Goal: Obtain resource: Obtain resource

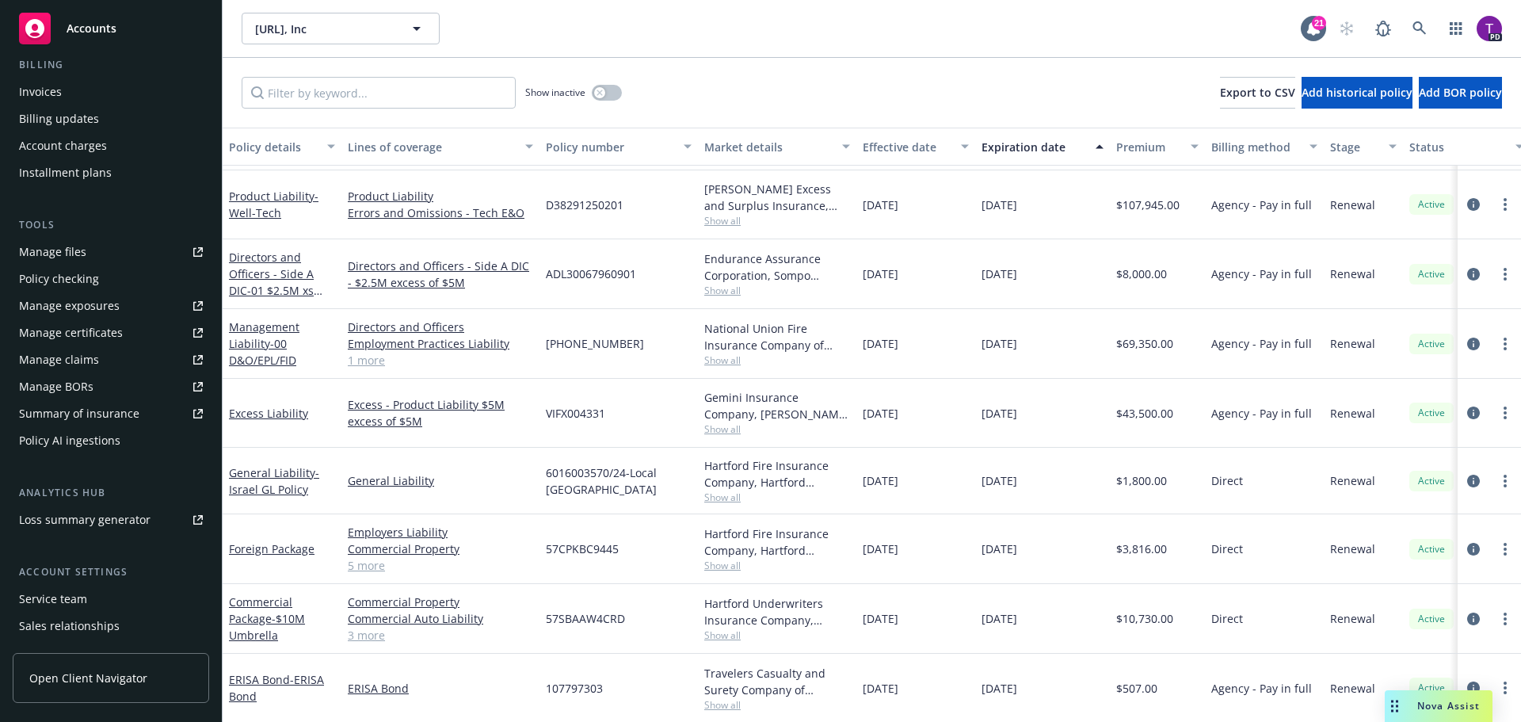
scroll to position [127, 0]
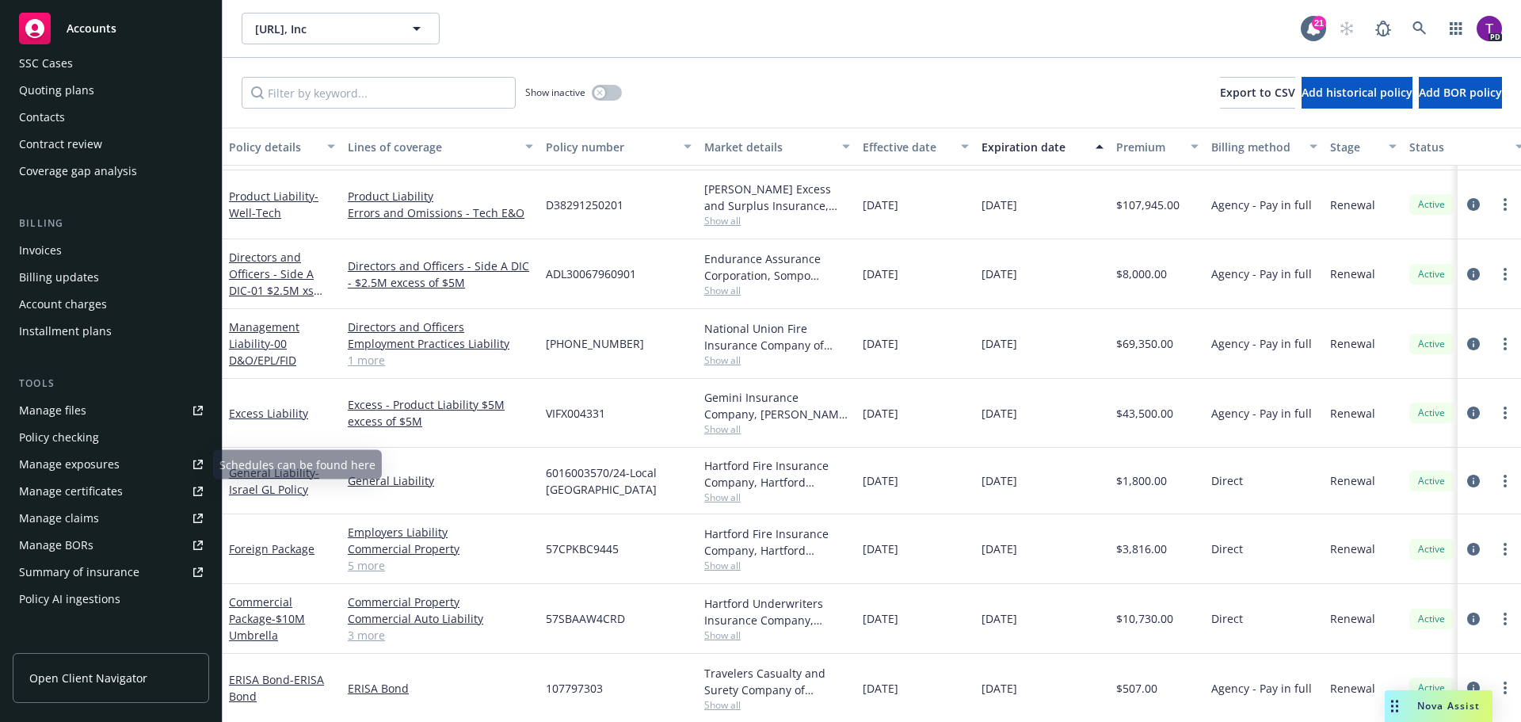
click at [97, 408] on link "Manage files" at bounding box center [111, 410] width 197 height 25
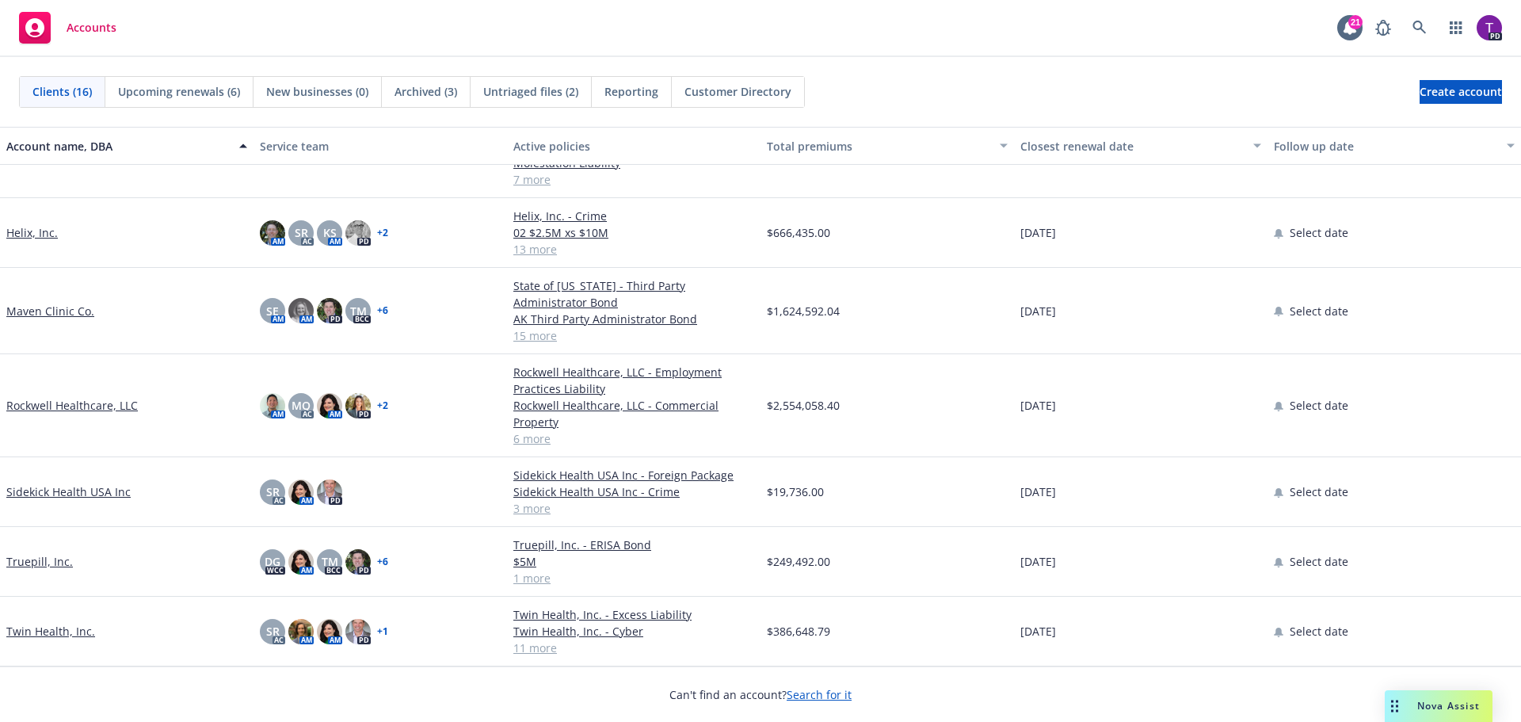
scroll to position [630, 0]
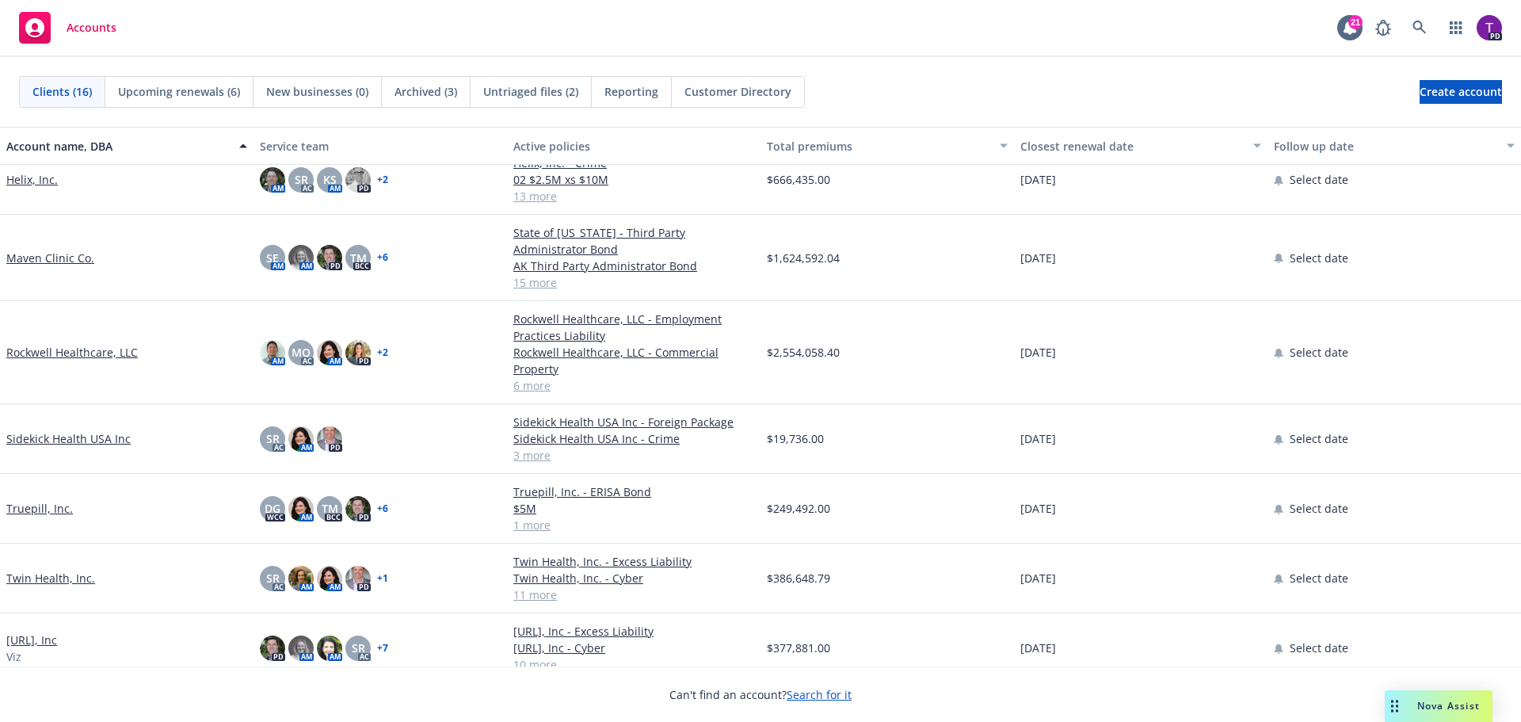
click at [50, 570] on link "Twin Health, Inc." at bounding box center [50, 578] width 89 height 17
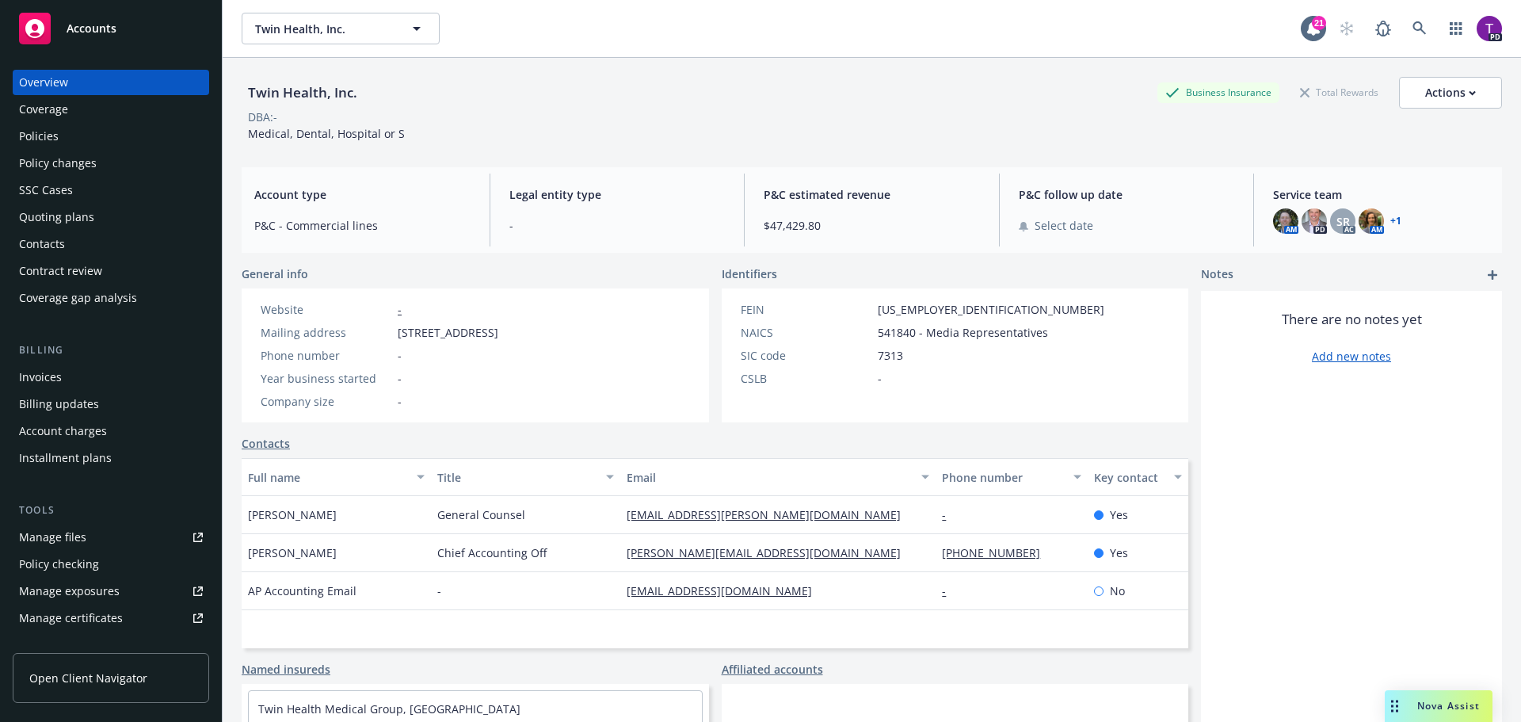
click at [47, 138] on div "Policies" at bounding box center [39, 136] width 40 height 25
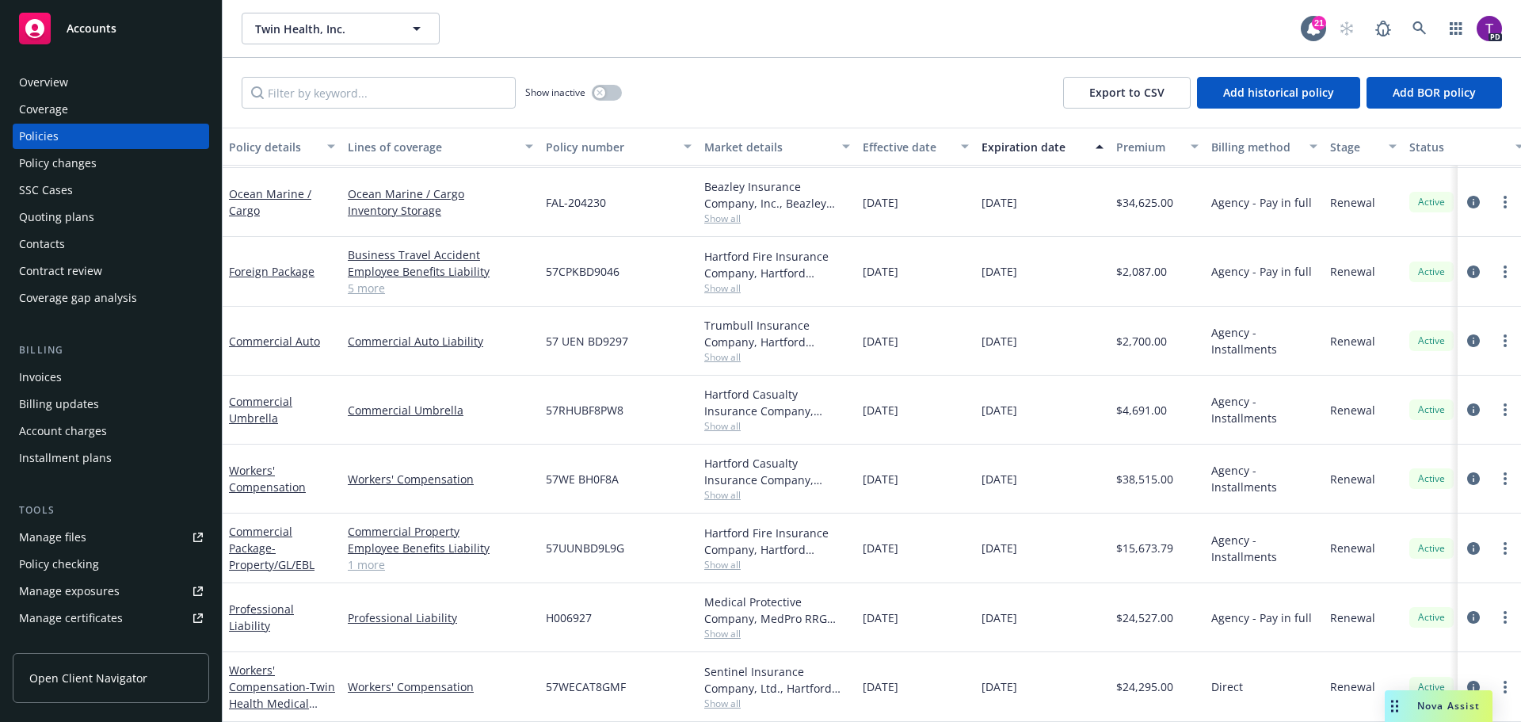
scroll to position [332, 0]
click at [241, 663] on link "Workers' Compensation - Twin Health Medical Group" at bounding box center [282, 694] width 106 height 65
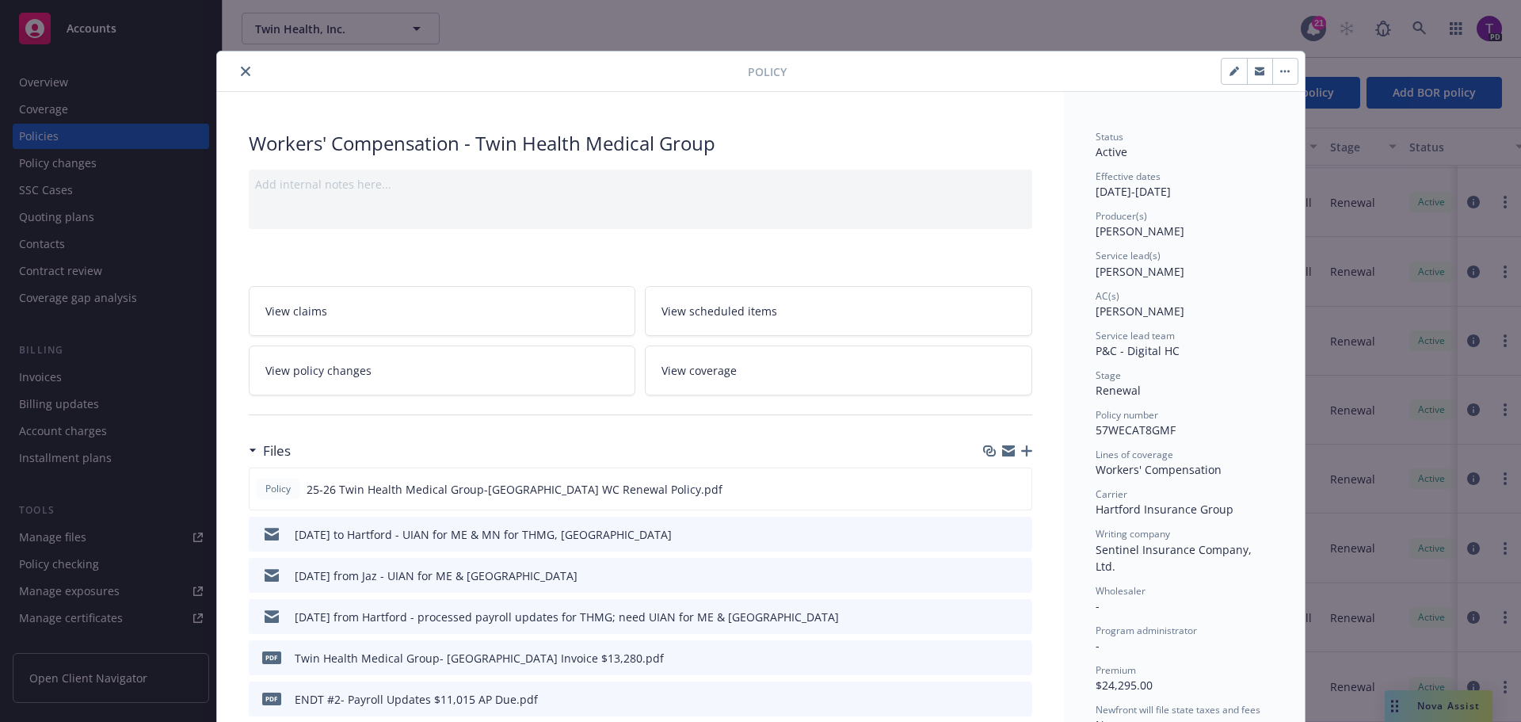
scroll to position [79, 0]
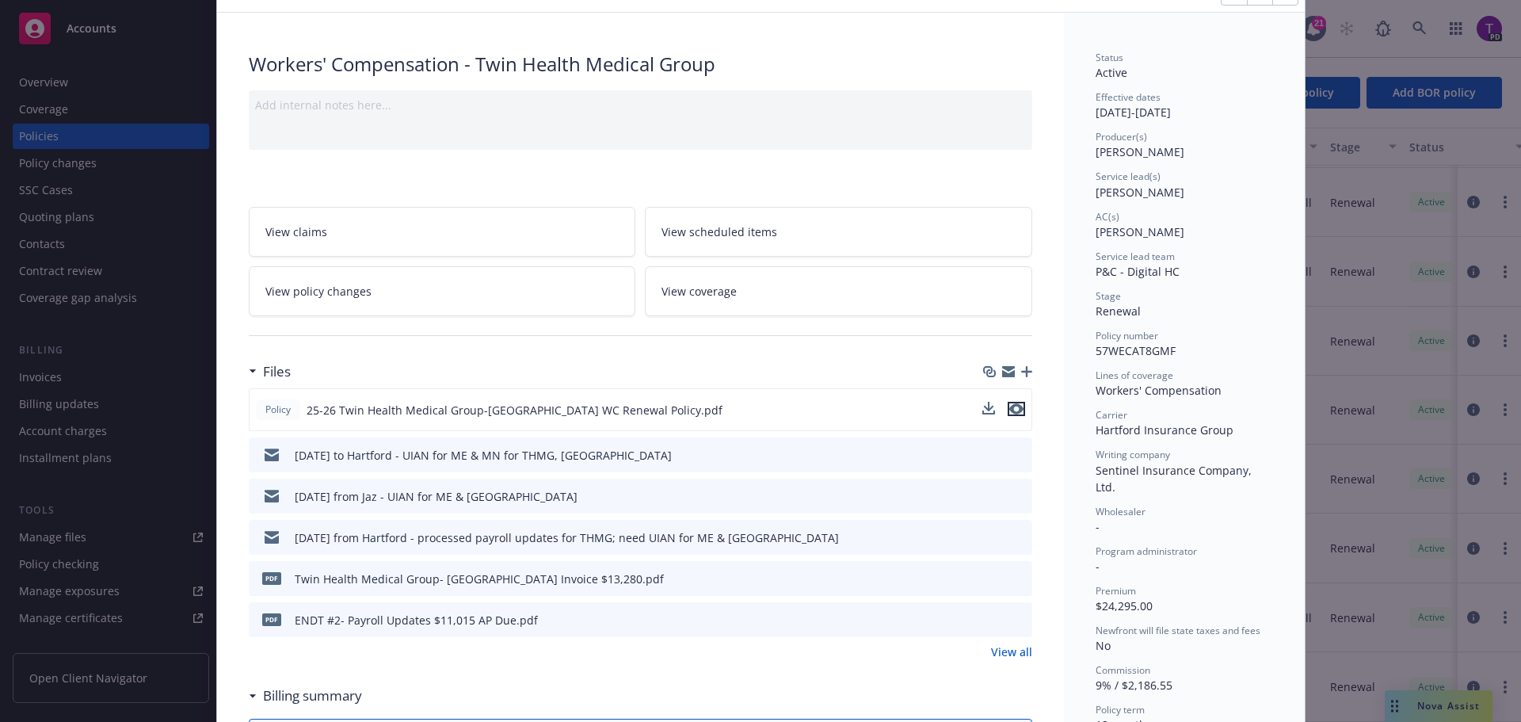
click at [1009, 409] on icon "preview file" at bounding box center [1016, 408] width 14 height 11
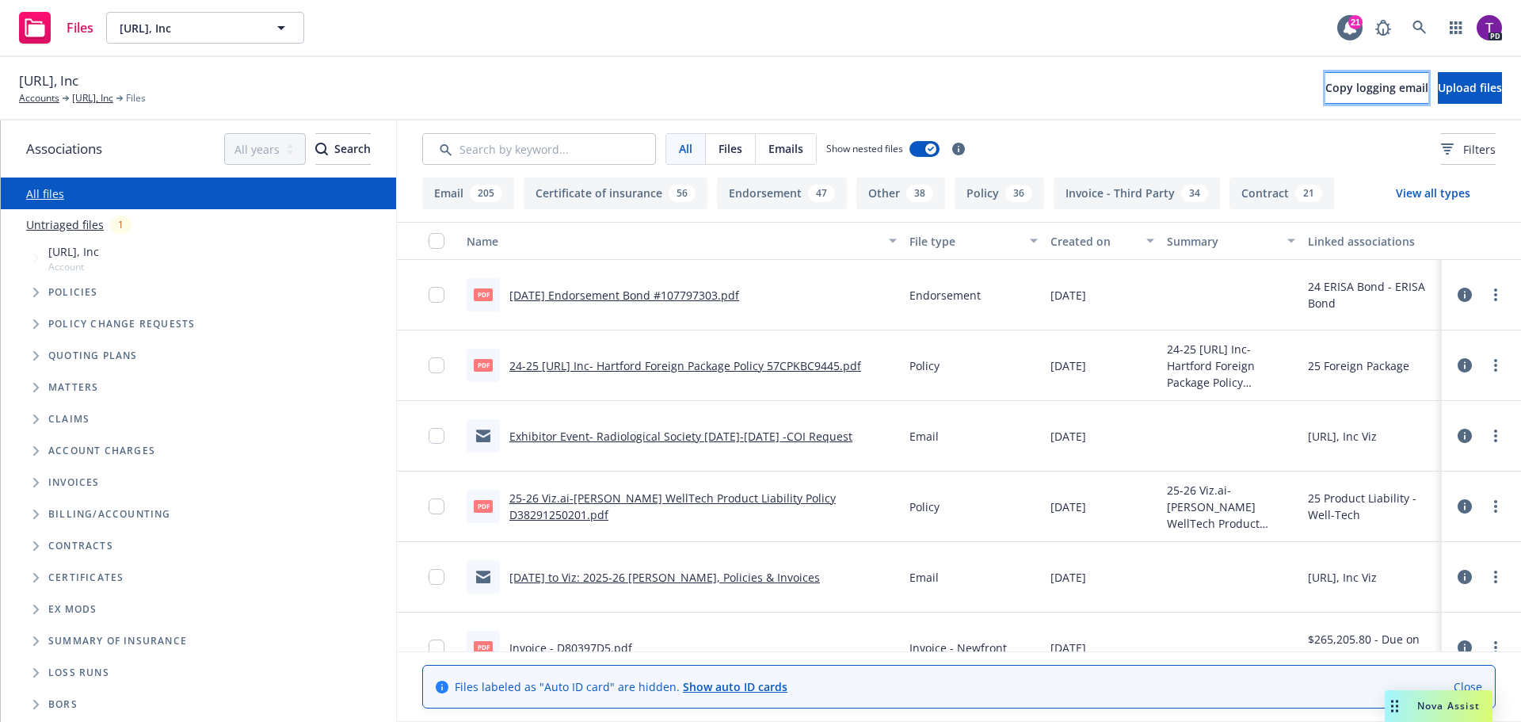
click at [1326, 83] on span "Copy logging email" at bounding box center [1377, 87] width 103 height 15
